Goal: Browse casually

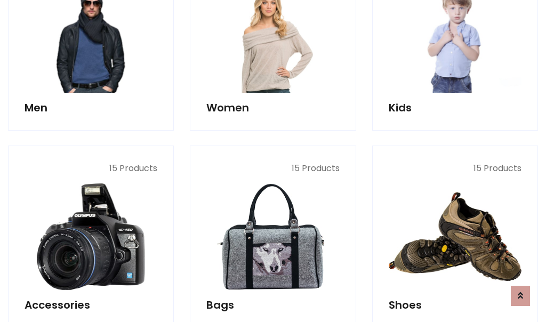
scroll to position [357, 0]
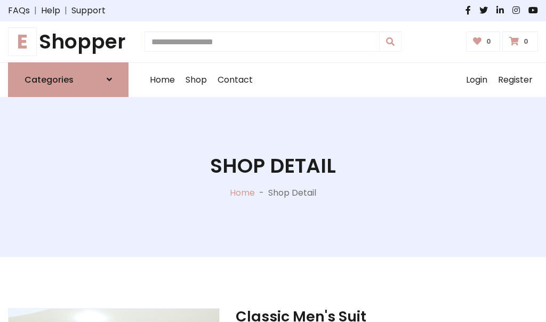
click at [68, 42] on h1 "E Shopper" at bounding box center [68, 42] width 121 height 24
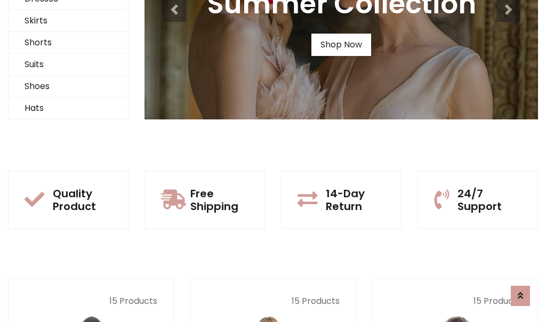
scroll to position [103, 0]
